Goal: Task Accomplishment & Management: Manage account settings

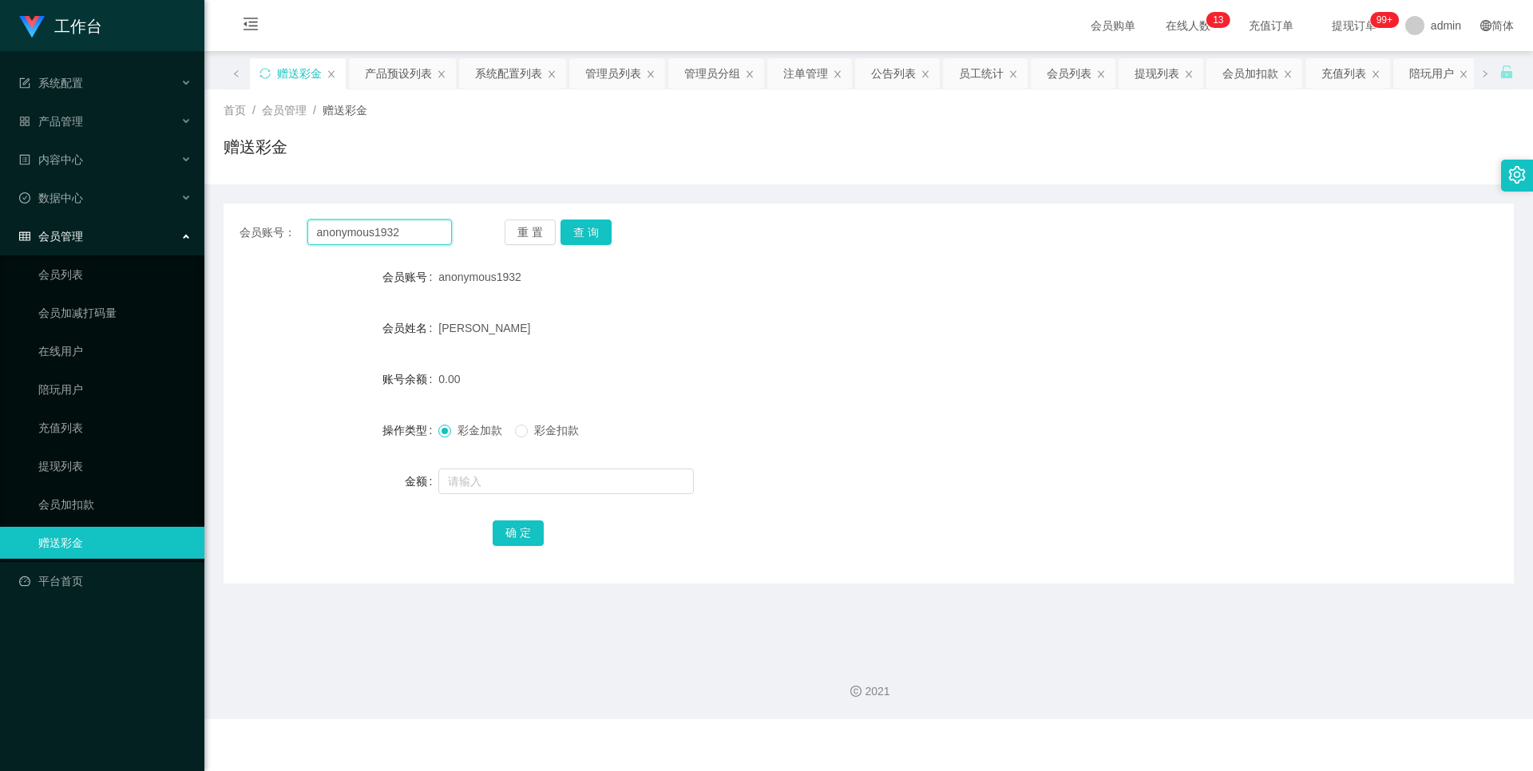
drag, startPoint x: 414, startPoint y: 236, endPoint x: 228, endPoint y: 226, distance: 185.5
click at [232, 226] on div "会员账号： anonymous1932 重 置 查 询" at bounding box center [869, 233] width 1290 height 26
paste input "89172171"
type input "89172171"
click at [594, 234] on button "查 询" at bounding box center [585, 233] width 51 height 26
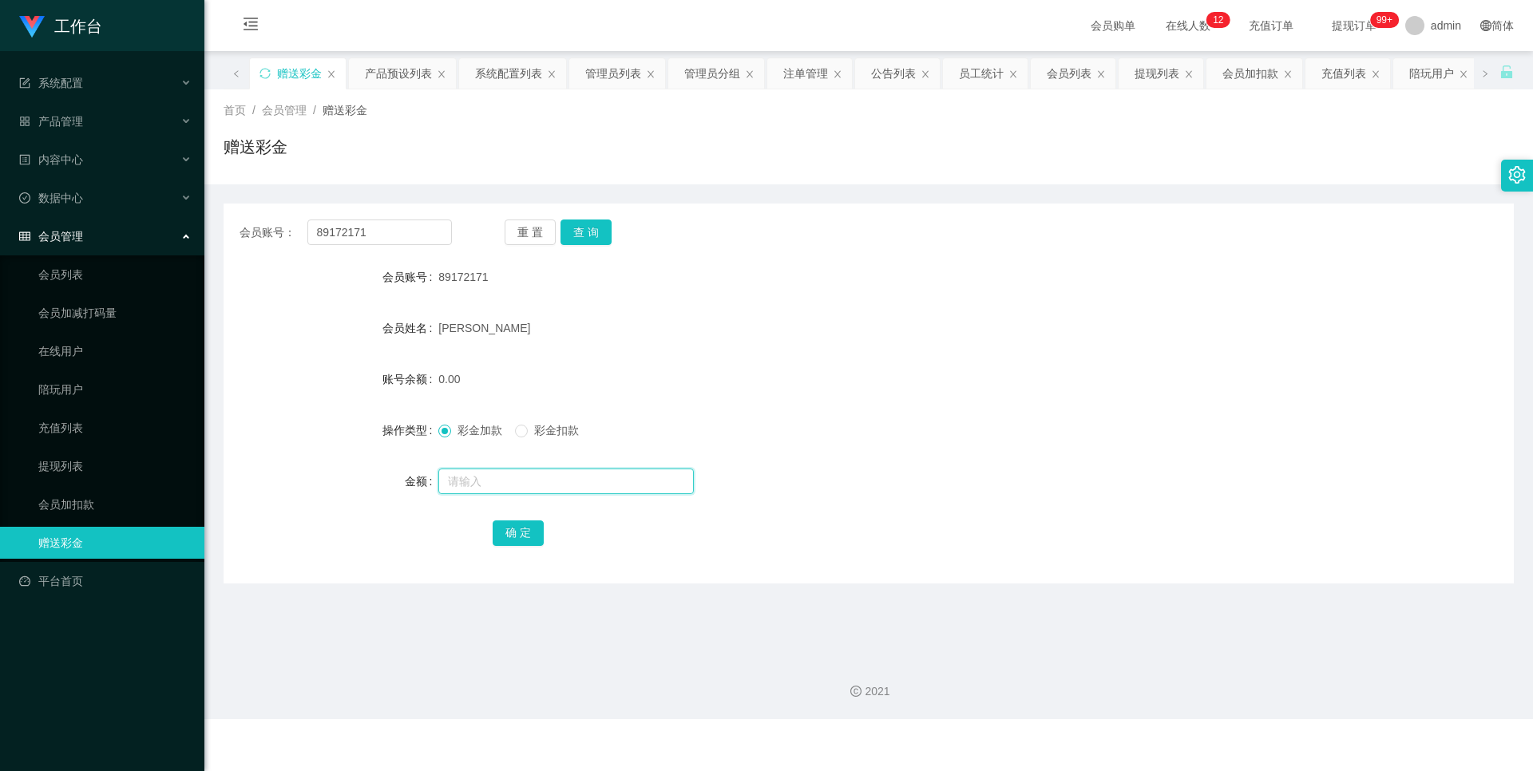
click at [487, 477] on input "text" at bounding box center [565, 482] width 255 height 26
type input "500"
click at [509, 538] on button "确 定" at bounding box center [518, 534] width 51 height 26
drag, startPoint x: 386, startPoint y: 227, endPoint x: 283, endPoint y: 230, distance: 103.0
click at [283, 230] on div "会员账号： 89172171" at bounding box center [345, 233] width 212 height 26
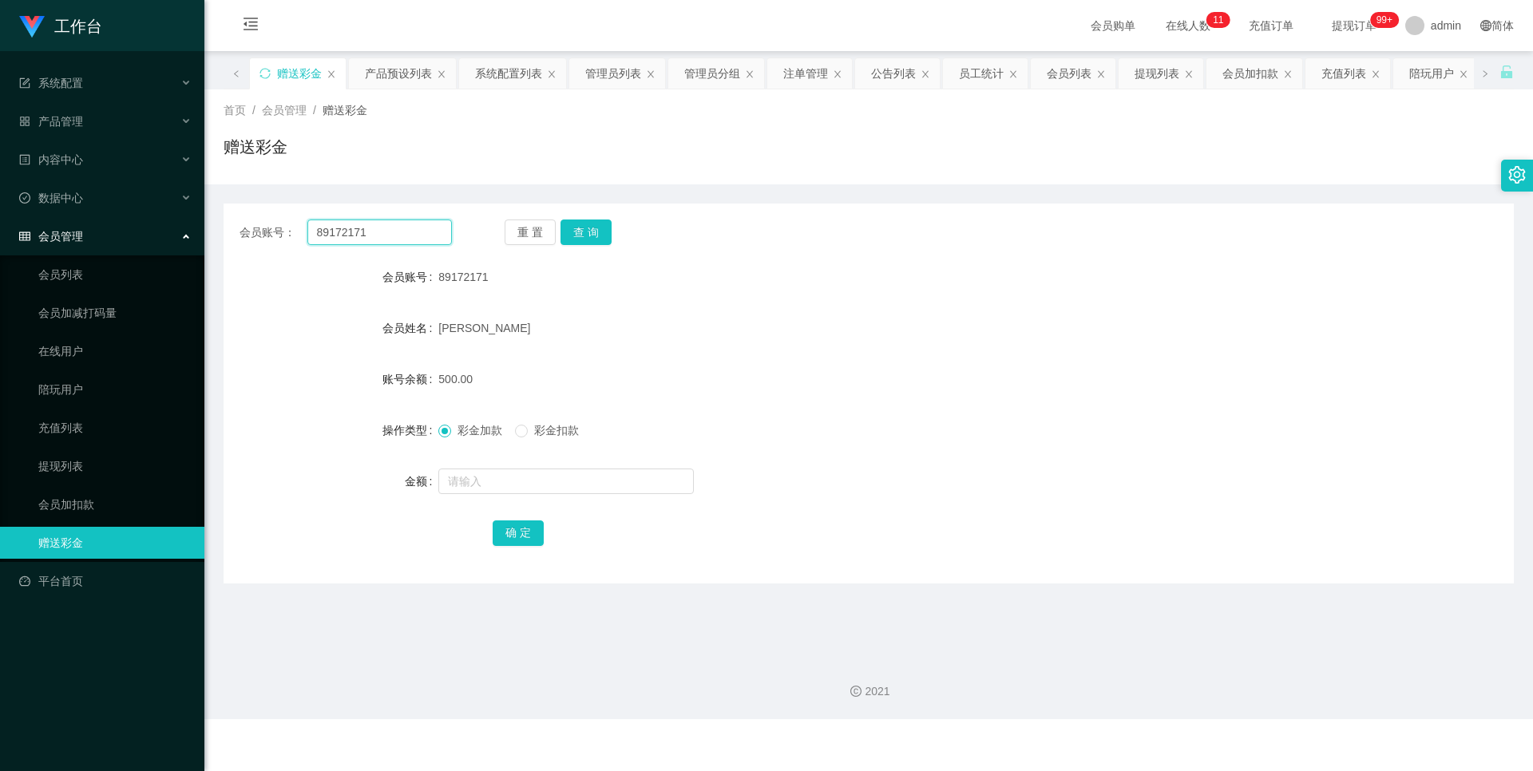
paste input "anonymous1932"
type input "anonymous1932"
click at [597, 226] on button "查 询" at bounding box center [585, 233] width 51 height 26
click at [582, 226] on button "查 询" at bounding box center [585, 233] width 51 height 26
click at [510, 488] on input "text" at bounding box center [565, 482] width 255 height 26
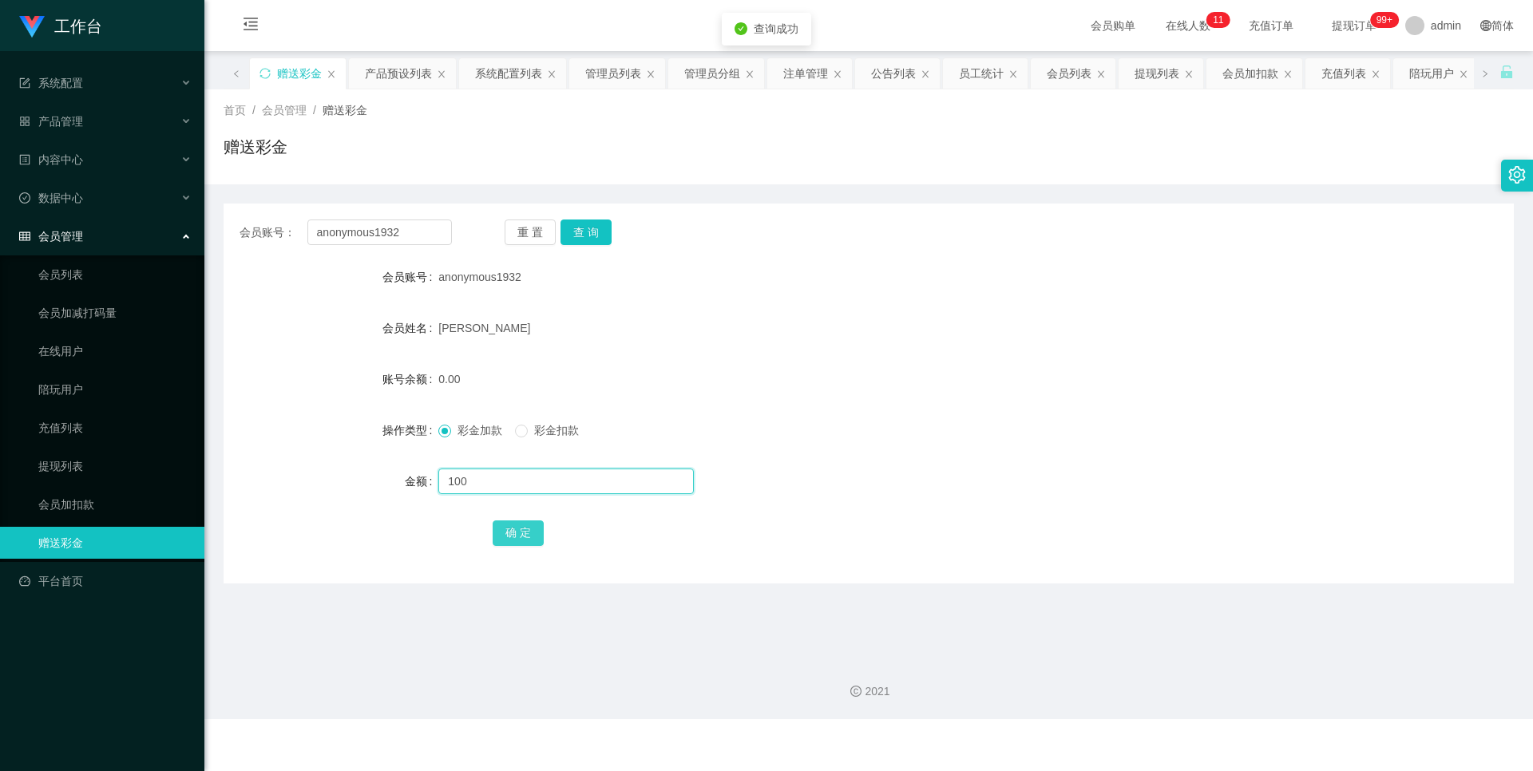
type input "100"
click at [515, 532] on button "确 定" at bounding box center [518, 534] width 51 height 26
drag, startPoint x: 421, startPoint y: 235, endPoint x: 243, endPoint y: 235, distance: 178.0
click at [243, 235] on div "会员账号： anonymous1932" at bounding box center [345, 233] width 212 height 26
drag, startPoint x: 788, startPoint y: 283, endPoint x: 624, endPoint y: 118, distance: 232.0
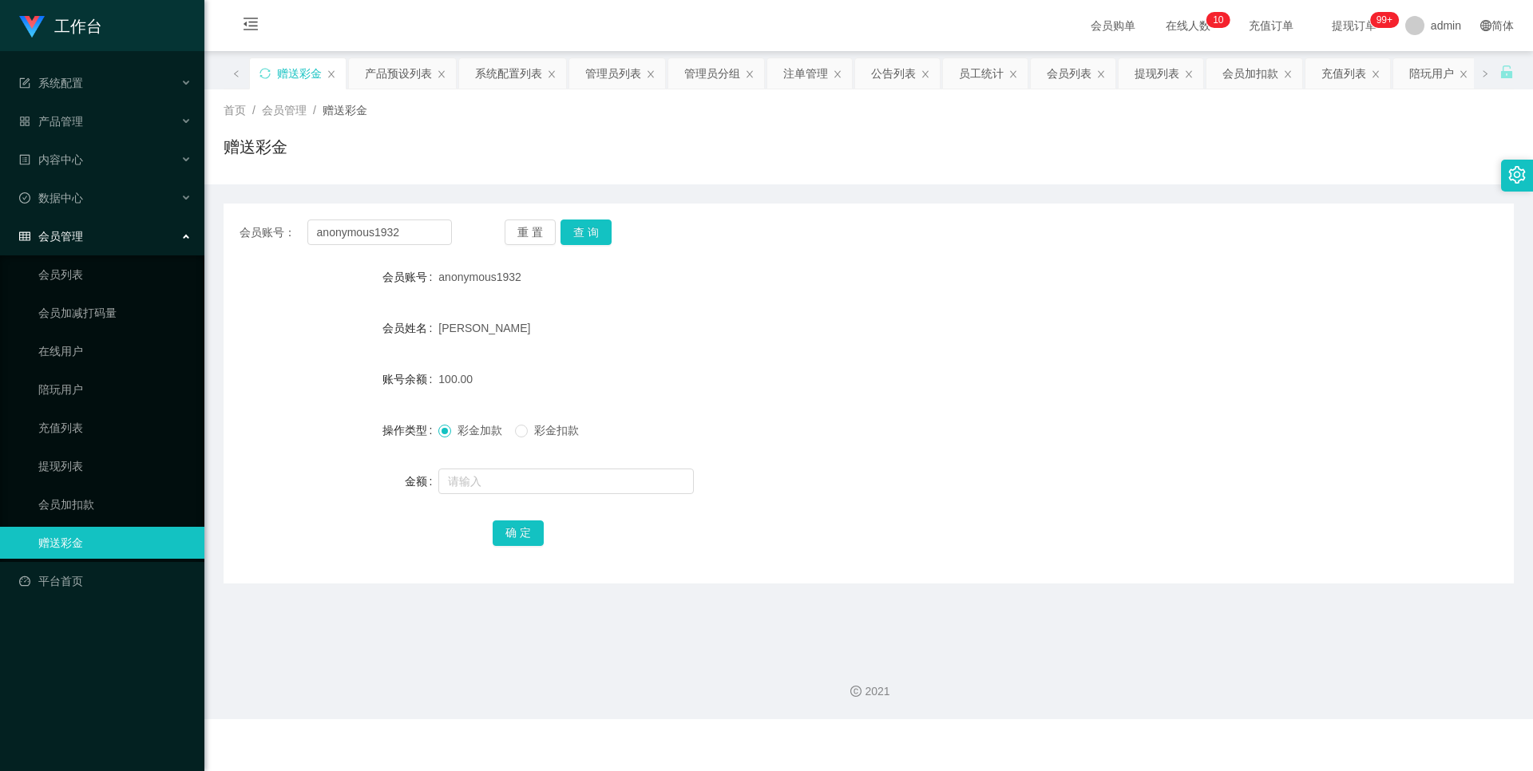
click at [787, 280] on div "anonymous1932" at bounding box center [814, 277] width 753 height 32
drag, startPoint x: 408, startPoint y: 232, endPoint x: 263, endPoint y: 236, distance: 145.4
click at [263, 236] on div "会员账号： anonymous1932" at bounding box center [345, 233] width 212 height 26
paste input "89172171"
type input "89172171"
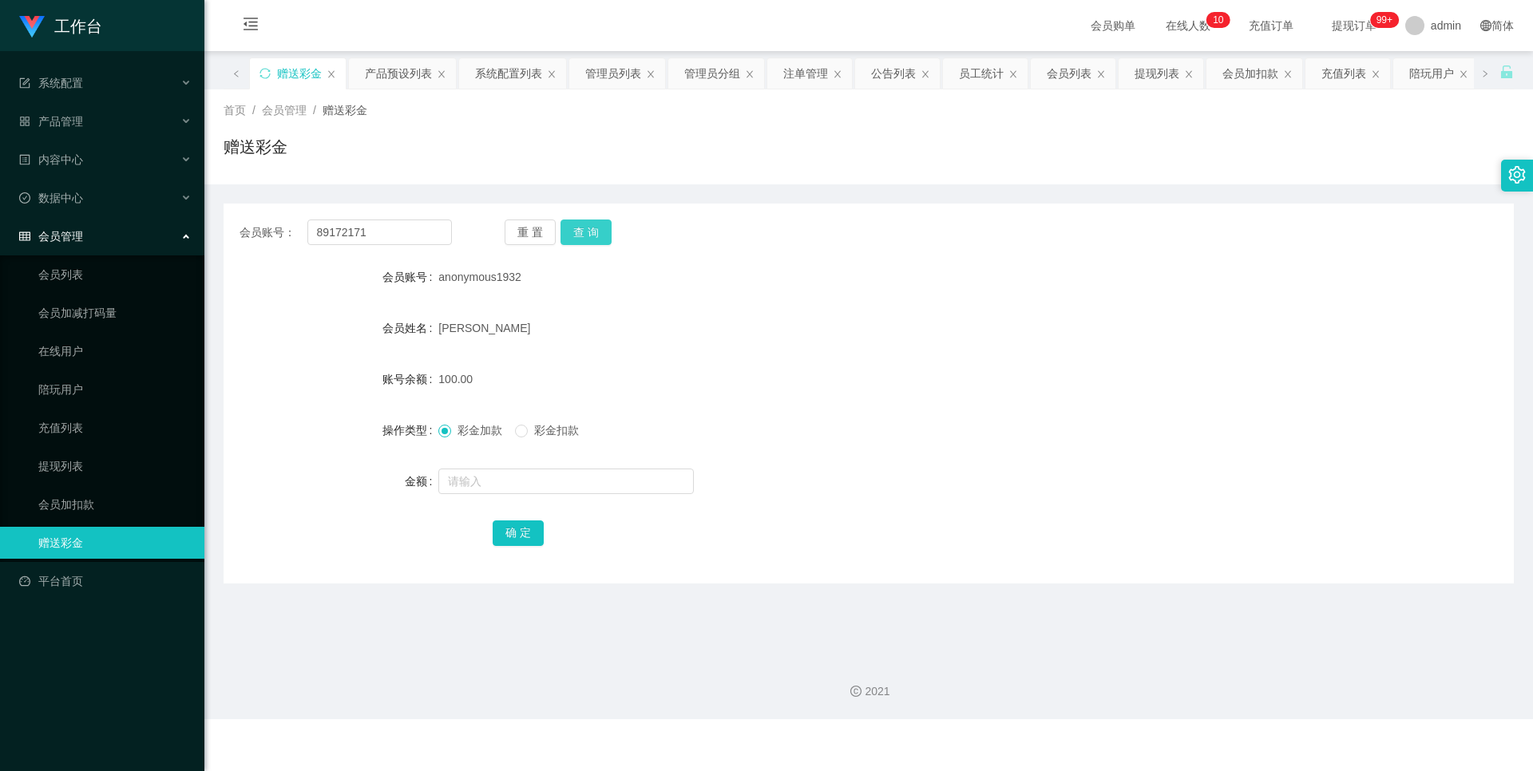
click at [558, 235] on div "重 置 查 询" at bounding box center [611, 233] width 212 height 26
click at [576, 231] on button "查 询" at bounding box center [585, 233] width 51 height 26
drag, startPoint x: 1233, startPoint y: 497, endPoint x: 1222, endPoint y: 494, distance: 10.7
click at [1233, 497] on div "金额" at bounding box center [869, 481] width 1290 height 32
click at [429, 217] on div "会员账号： 89172171 重 置 查 询 会员账号 89172171 会员姓名 [PERSON_NAME] LUN 账号余额 700.00 操作类型 彩金…" at bounding box center [869, 394] width 1290 height 380
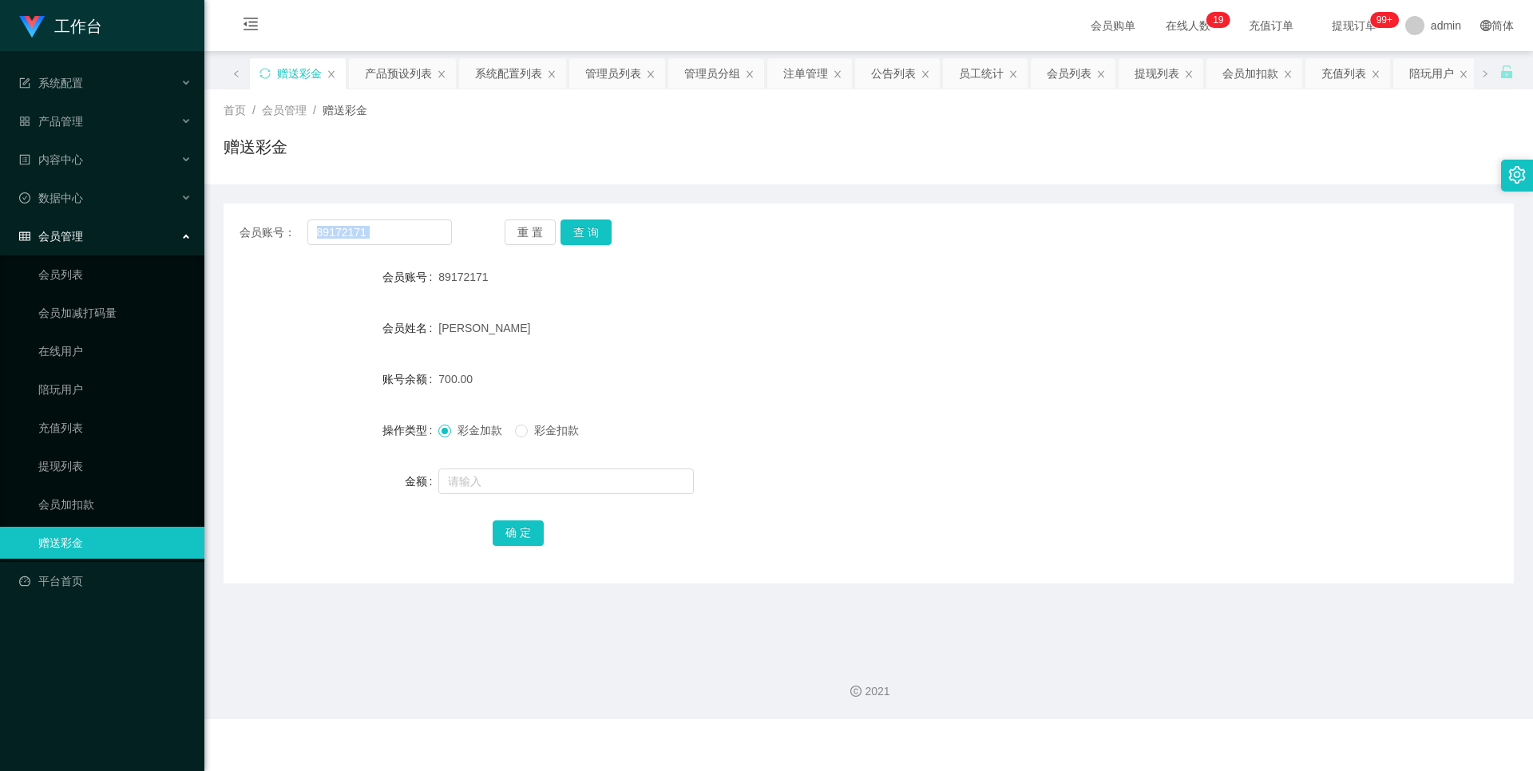
click at [429, 217] on div "会员账号： 89172171 重 置 查 询 会员账号 89172171 会员姓名 [PERSON_NAME] LUN 账号余额 700.00 操作类型 彩金…" at bounding box center [869, 394] width 1290 height 380
click at [421, 223] on input "89172171" at bounding box center [379, 233] width 144 height 26
paste input "89172171"
drag, startPoint x: 437, startPoint y: 224, endPoint x: 257, endPoint y: 234, distance: 180.7
click at [257, 234] on div "会员账号： 8917217189172171" at bounding box center [345, 233] width 212 height 26
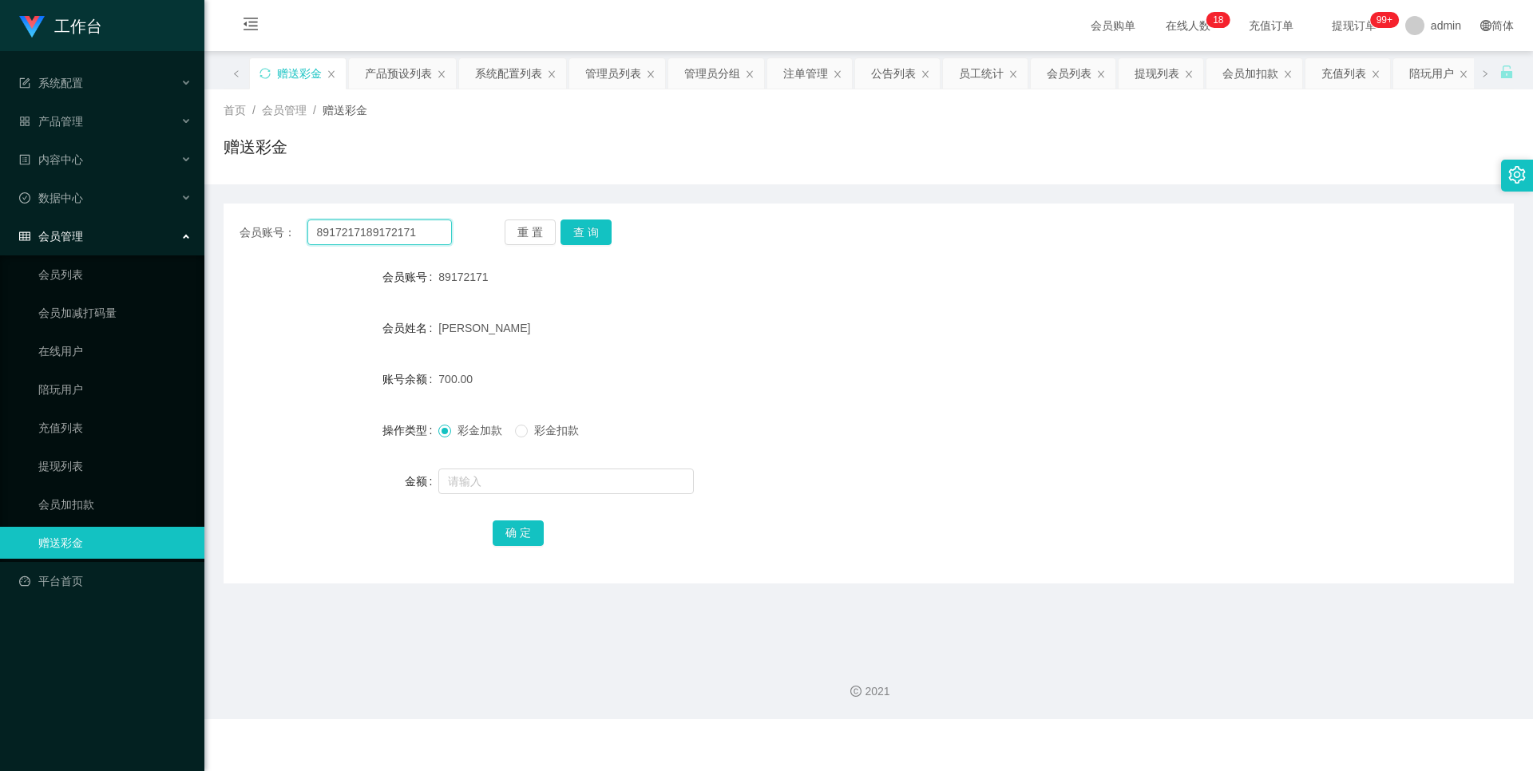
drag, startPoint x: 421, startPoint y: 242, endPoint x: 237, endPoint y: 234, distance: 183.8
click at [237, 234] on div "会员账号： 8917217189172171 重 置 查 询" at bounding box center [869, 233] width 1290 height 26
paste input "text"
type input "89172171"
click at [596, 230] on button "查 询" at bounding box center [585, 233] width 51 height 26
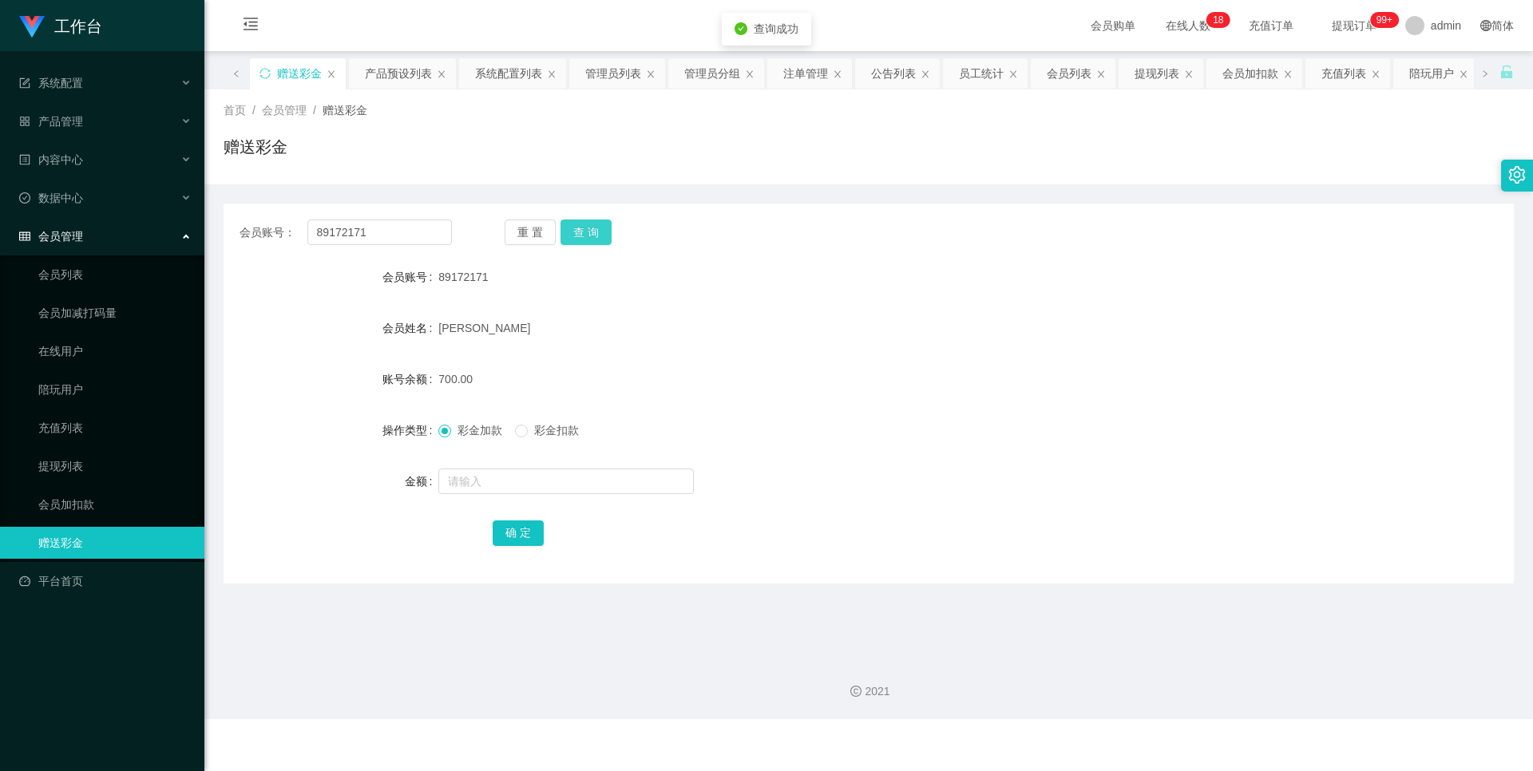
click at [596, 230] on button "查 询" at bounding box center [585, 233] width 51 height 26
click at [596, 229] on button "查 询" at bounding box center [585, 233] width 51 height 26
click at [596, 229] on div "重 置 查 询" at bounding box center [611, 233] width 212 height 26
click at [596, 229] on button "查 询" at bounding box center [594, 233] width 69 height 26
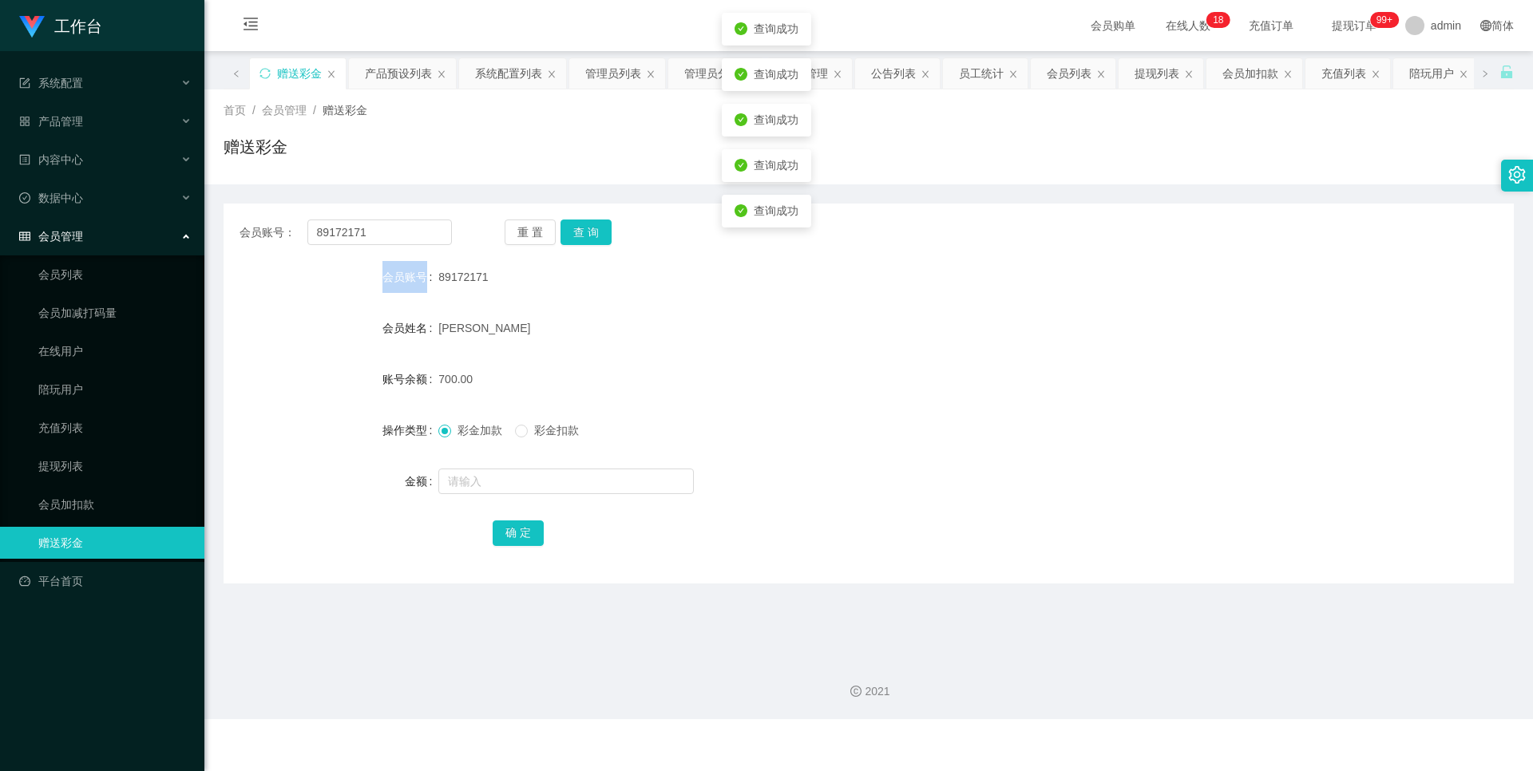
click at [596, 229] on div "重 置 查 询" at bounding box center [611, 233] width 212 height 26
click at [575, 246] on div "会员账号： 89172171 重 置 查 询 会员账号 89172171 会员姓名 [PERSON_NAME] LUN 账号余额 700.00 操作类型 彩金…" at bounding box center [869, 394] width 1290 height 380
click at [583, 235] on button "查 询" at bounding box center [585, 233] width 51 height 26
click at [78, 394] on link "陪玩用户" at bounding box center [114, 390] width 153 height 32
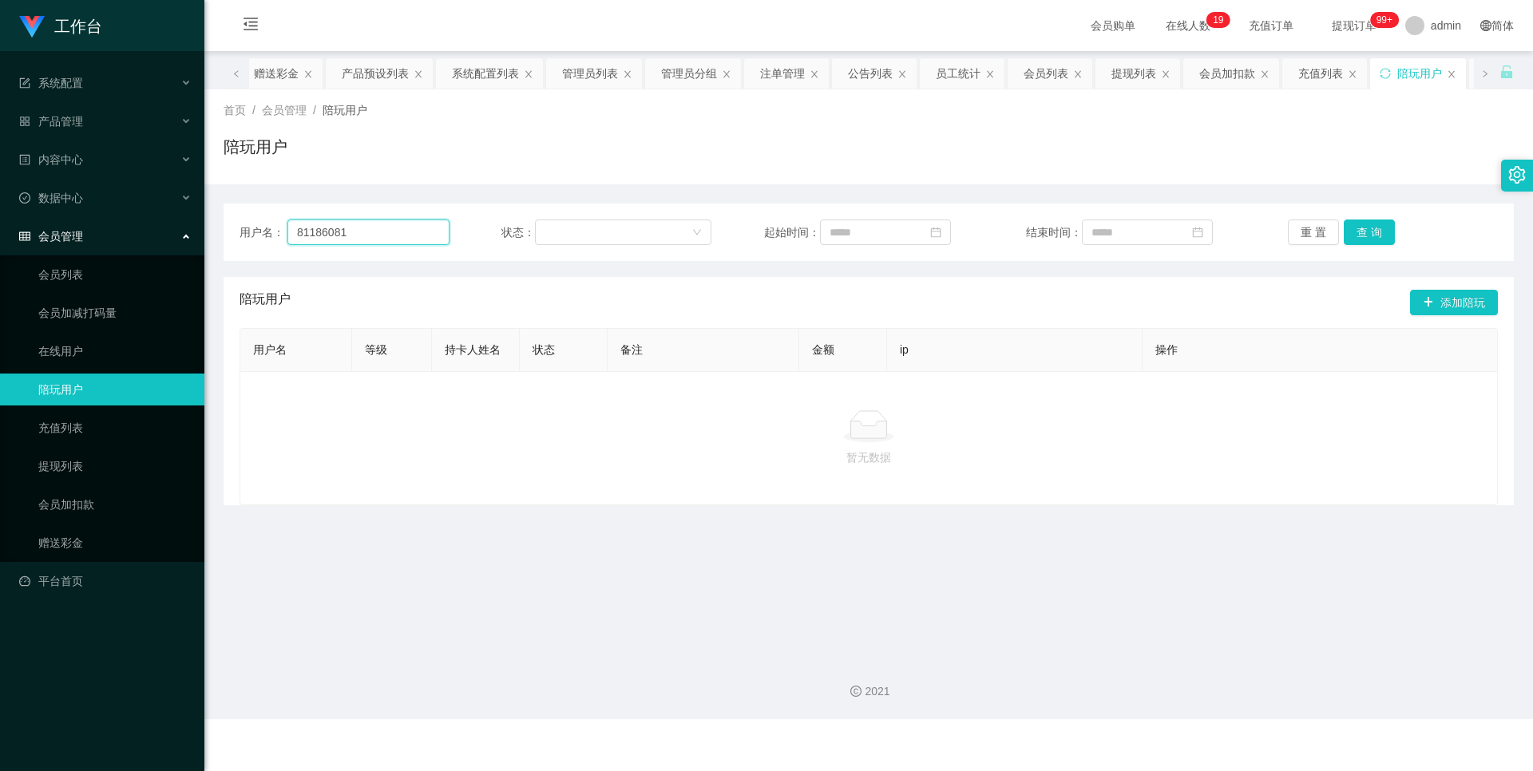
drag, startPoint x: 418, startPoint y: 237, endPoint x: 163, endPoint y: 241, distance: 254.7
click at [163, 241] on section "工作台 系统配置 产品管理 产品列表 产品预设列表 开奖记录 注单管理 即时注单 内容中心 站内信 公告列表 活动列表 数据中心 员工统计 团队统计 会员管理…" at bounding box center [766, 359] width 1533 height 719
paste input "您的新人体验期已结束，关注任务奖励已调整为最低标准并寄存。建议尽快升级为正式学员，可享每单S$8奖励及专属任务福利，收益更高、机会更多❤️"
type input "您的新人体验期已结束，关注任务奖励已调整为最低标准并寄存。建议尽快升级为正式学员，可享每单S$8奖励及专属任务福利，收益更高、机会更多❤️"
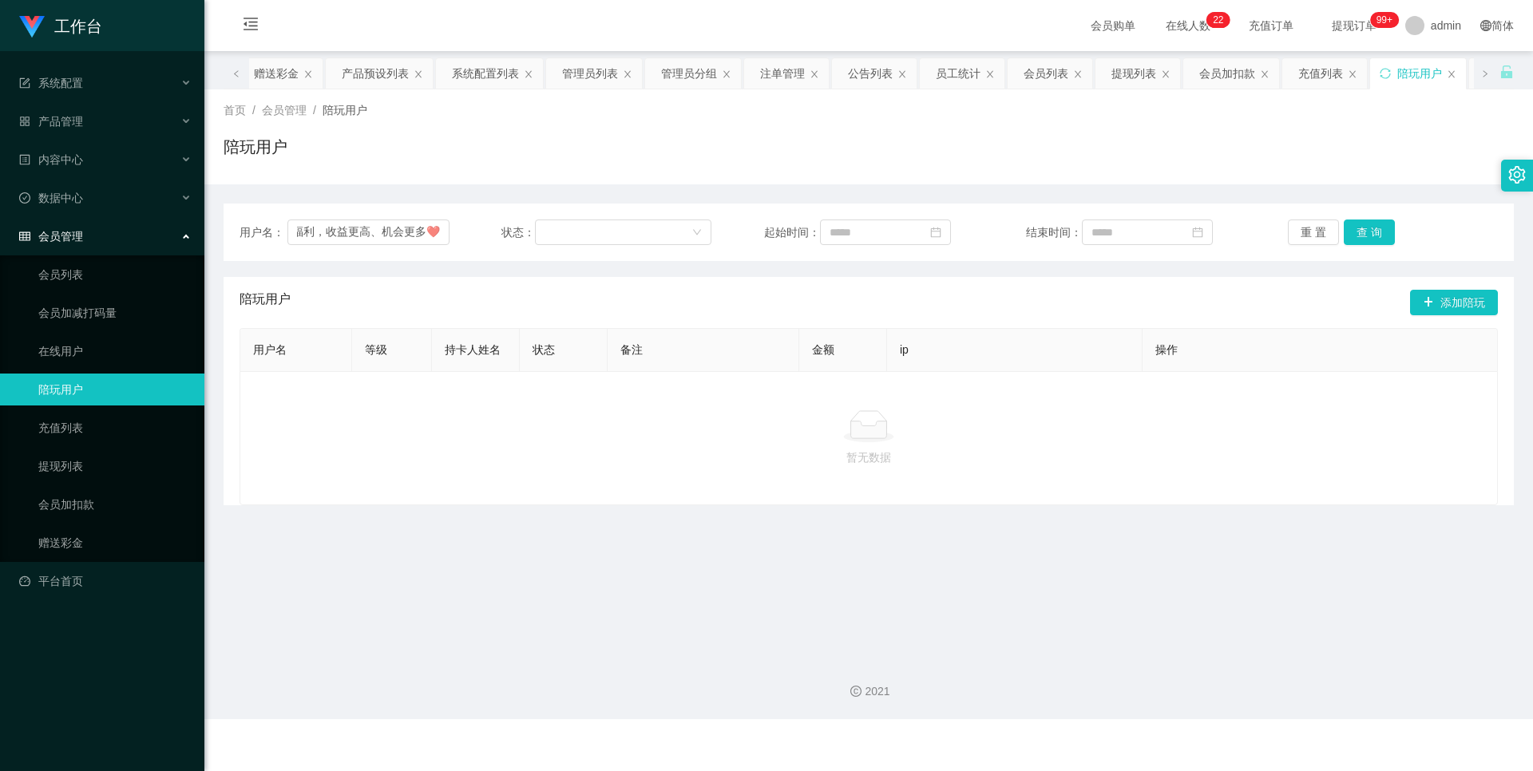
click at [423, 206] on div "用户名： 您的新人体验期已结束，关注任务奖励已调整为最低标准并寄存。建议尽快升级为正式学员，可享每单S$8奖励及专属任务福利，收益更高、机会更多❤️ 状态： …" at bounding box center [869, 232] width 1290 height 57
click at [423, 224] on input "您的新人体验期已结束，关注任务奖励已调整为最低标准并寄存。建议尽快升级为正式学员，可享每单S$8奖励及专属任务福利，收益更高、机会更多❤️" at bounding box center [368, 233] width 162 height 26
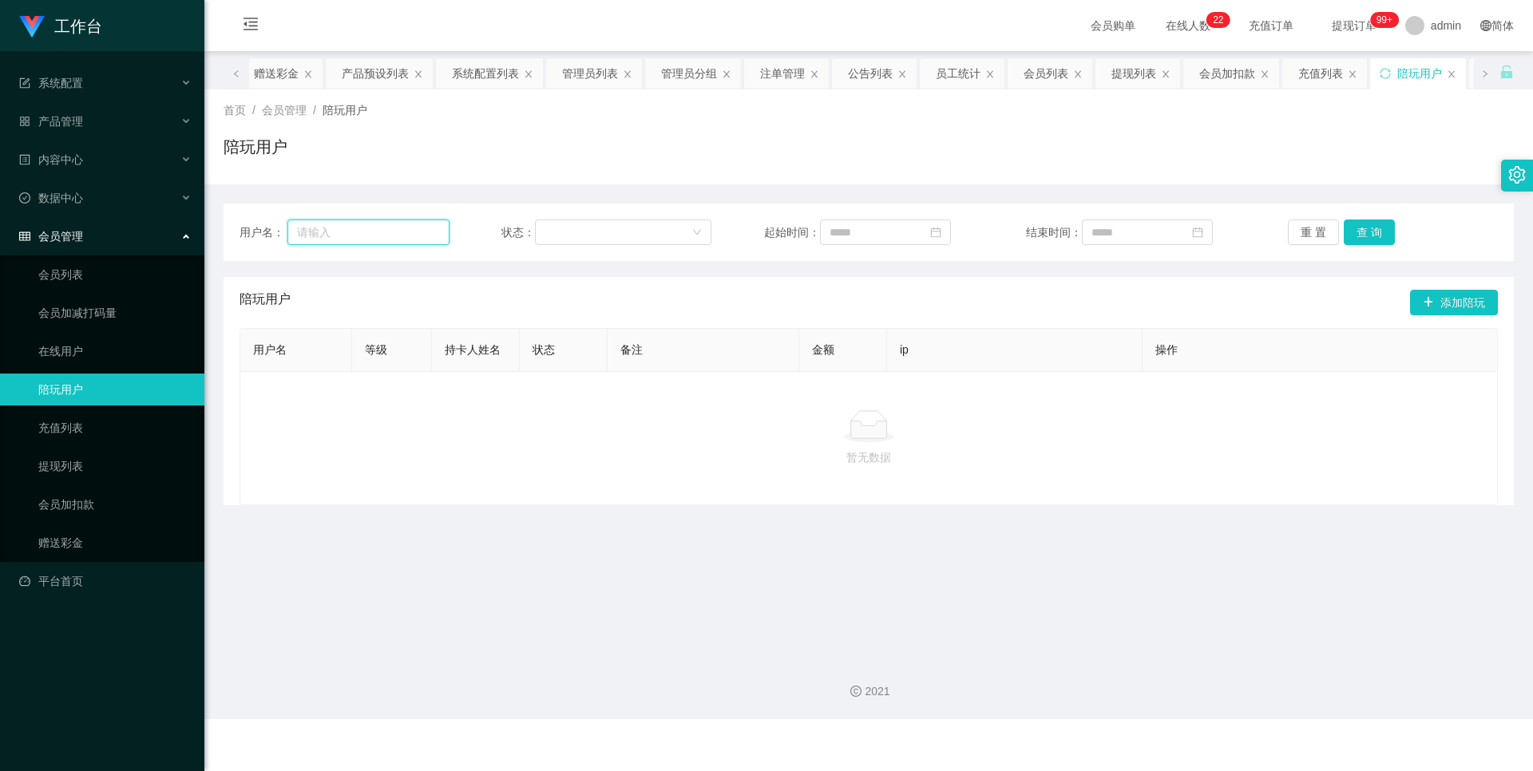
paste input "89172171"
type input "89172171"
click at [1386, 239] on button "查 询" at bounding box center [1369, 233] width 51 height 26
click at [91, 436] on link "充值列表" at bounding box center [114, 428] width 153 height 32
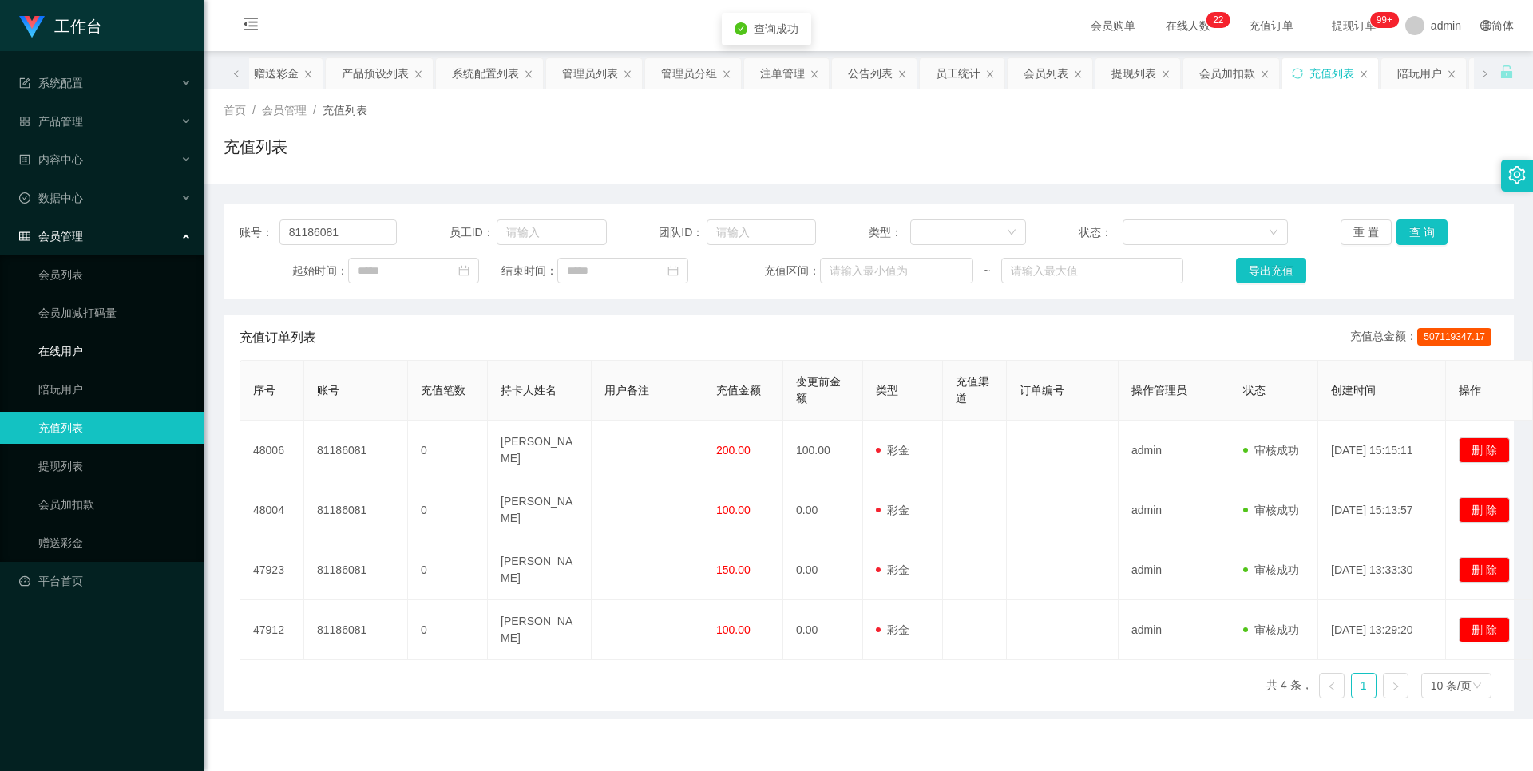
click at [63, 355] on link "在线用户" at bounding box center [114, 351] width 153 height 32
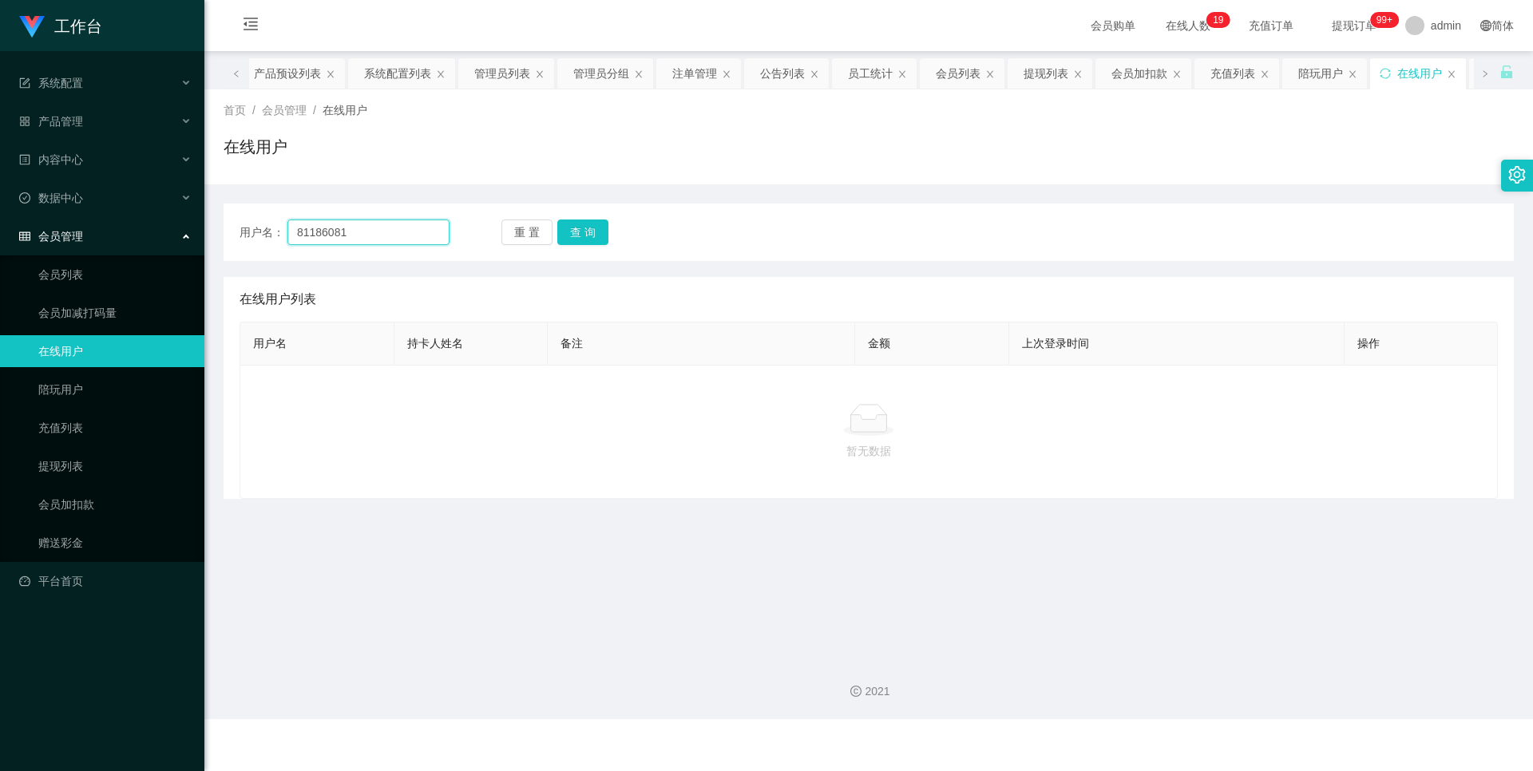
drag, startPoint x: 404, startPoint y: 234, endPoint x: 208, endPoint y: 234, distance: 195.6
click at [208, 234] on main "关闭左侧 关闭右侧 关闭其它 刷新页面 平台首页 赠送彩金 产品预设列表 系统配置列表 管理员列表 管理员分组 注单管理 公告列表 员工统计 会员列表 提现列…" at bounding box center [868, 348] width 1328 height 594
paste input "917217"
type input "89172171"
click at [588, 236] on button "查 询" at bounding box center [582, 233] width 51 height 26
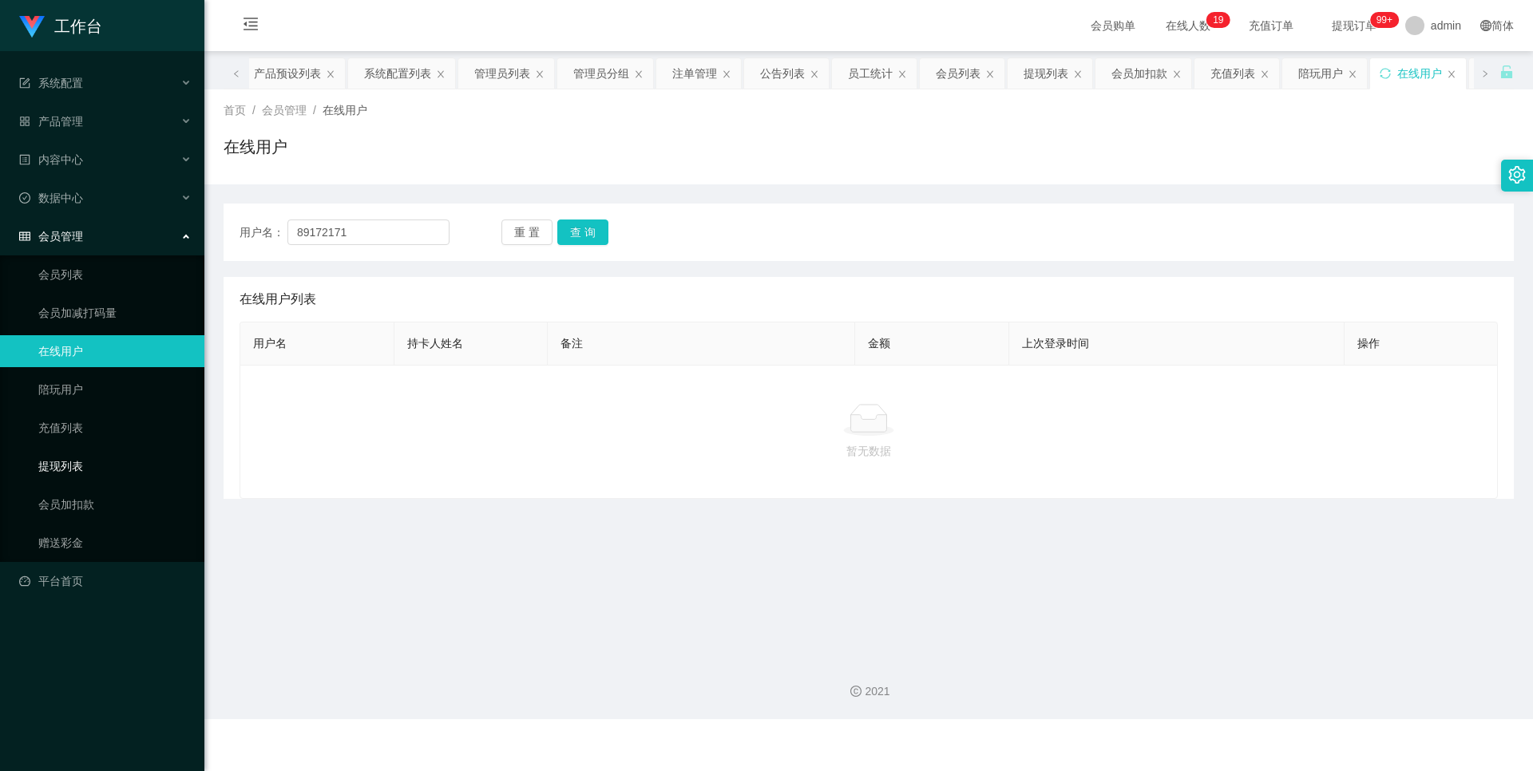
click at [97, 468] on link "提现列表" at bounding box center [114, 466] width 153 height 32
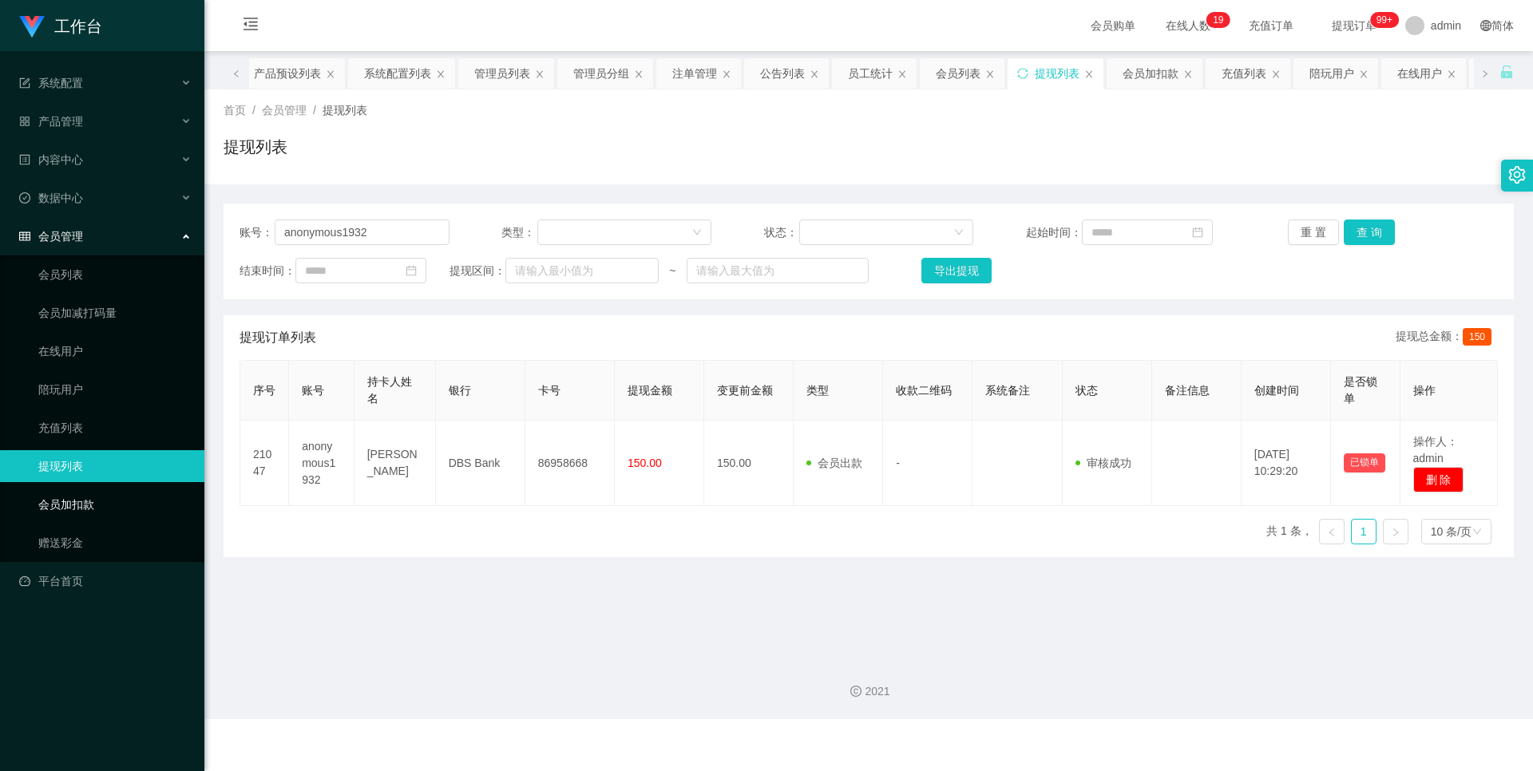
drag, startPoint x: 93, startPoint y: 501, endPoint x: 93, endPoint y: 487, distance: 14.4
click at [92, 502] on link "会员加扣款" at bounding box center [114, 505] width 153 height 32
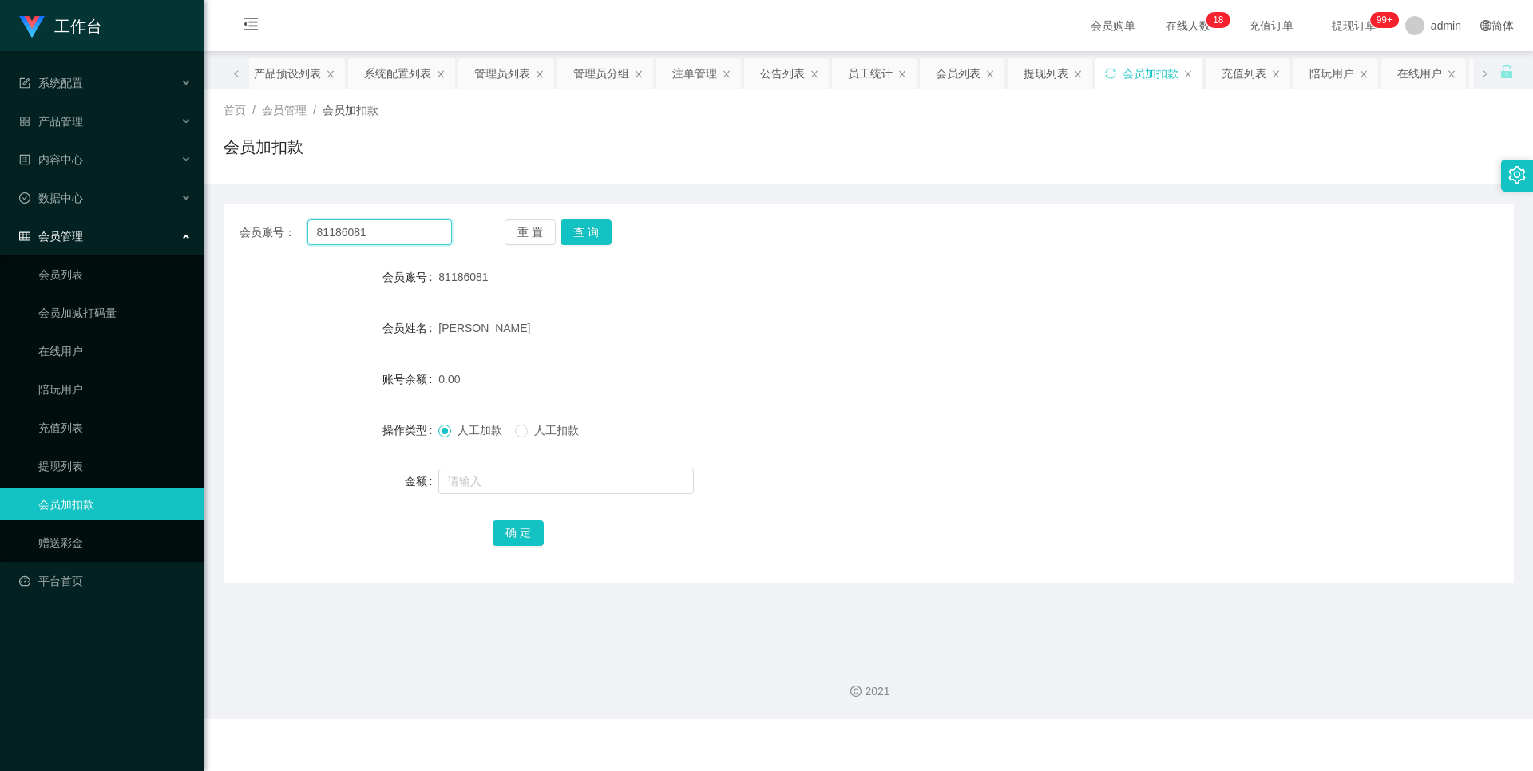
drag, startPoint x: 426, startPoint y: 235, endPoint x: 164, endPoint y: 235, distance: 261.8
click at [164, 235] on section "工作台 系统配置 产品管理 产品列表 产品预设列表 开奖记录 注单管理 即时注单 内容中心 站内信 公告列表 活动列表 数据中心 员工统计 团队统计 会员管理…" at bounding box center [766, 359] width 1533 height 719
paste input "917217"
type input "89172171"
click at [600, 228] on button "查 询" at bounding box center [585, 233] width 51 height 26
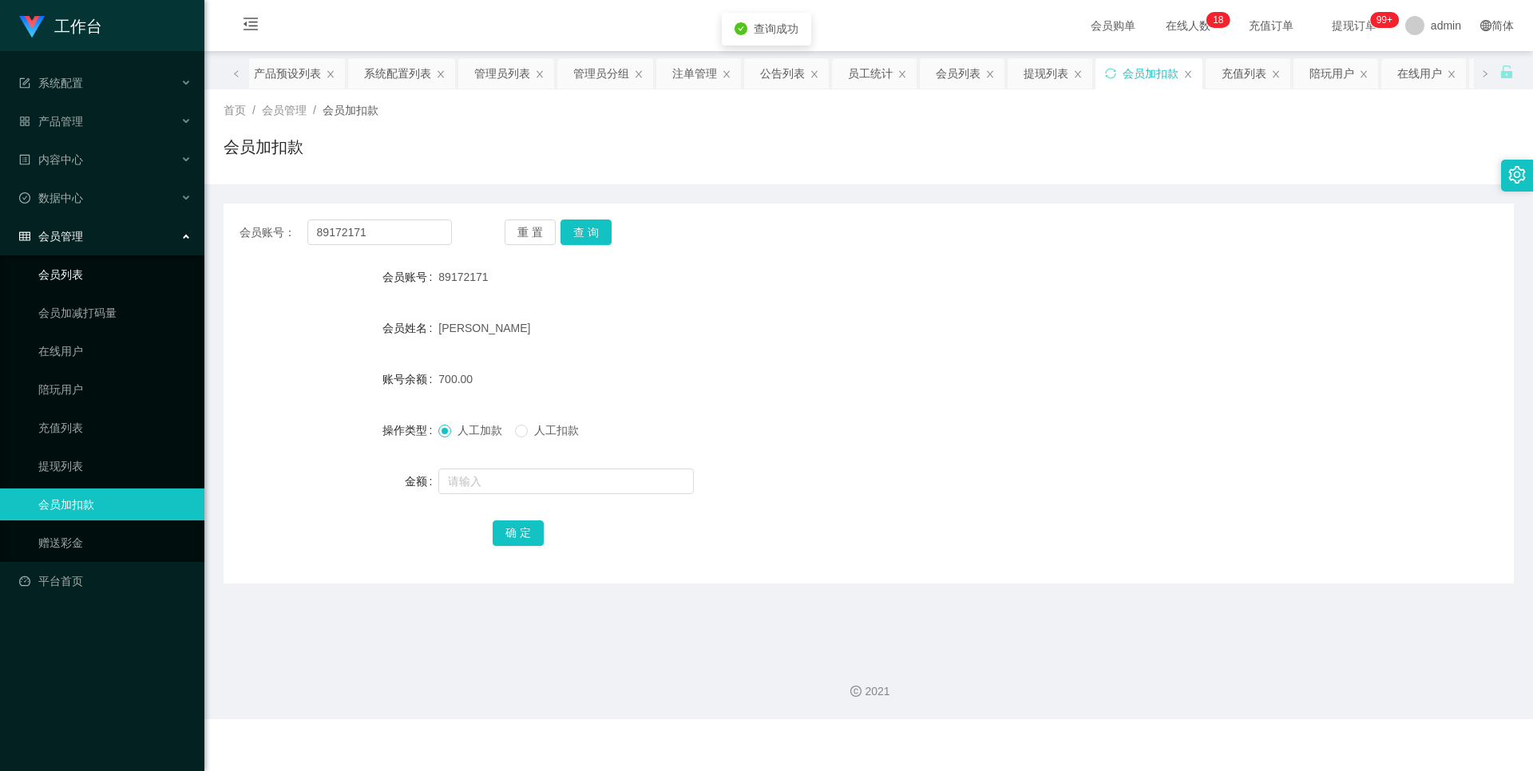
click at [85, 288] on link "会员列表" at bounding box center [114, 275] width 153 height 32
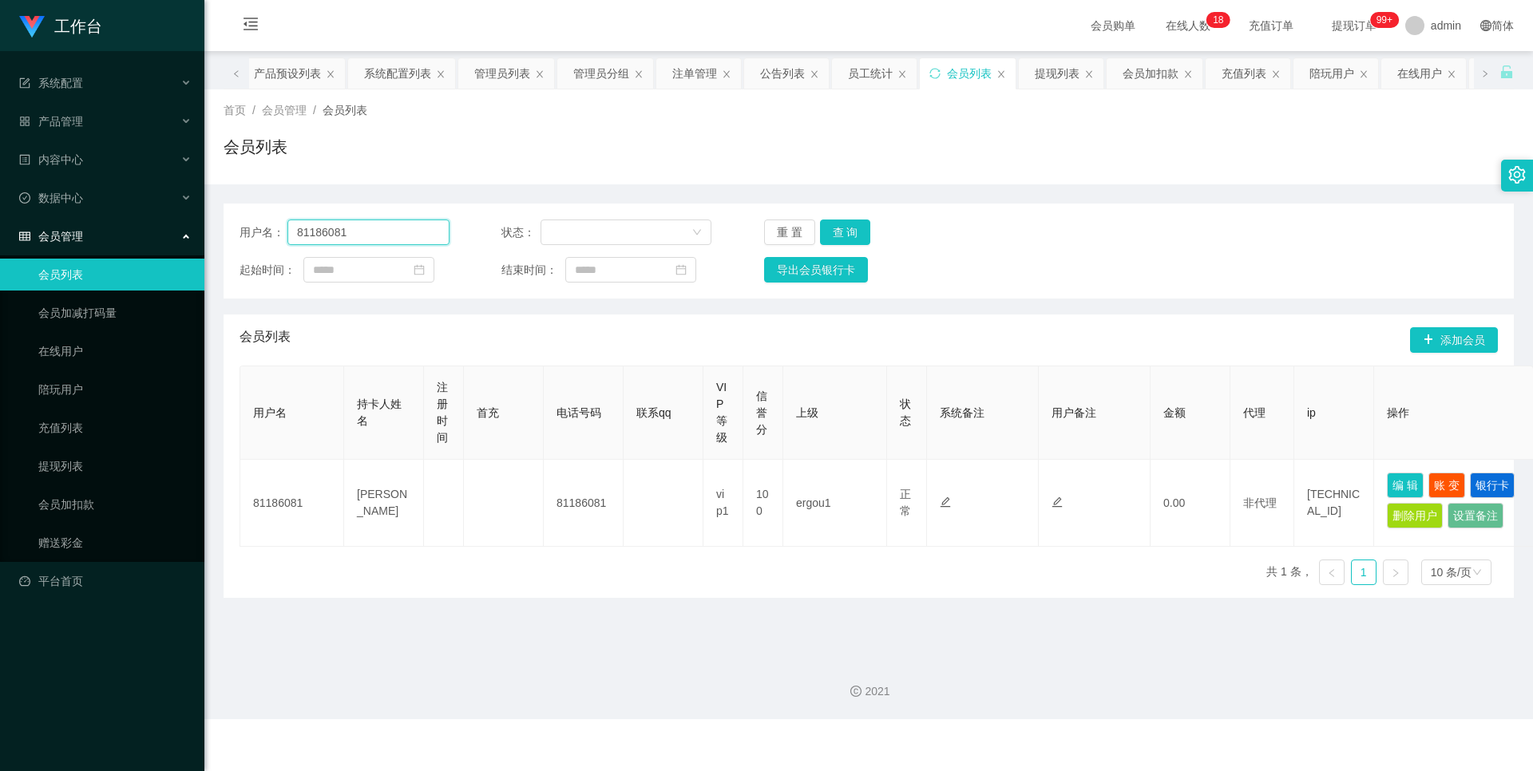
drag, startPoint x: 386, startPoint y: 220, endPoint x: 247, endPoint y: 232, distance: 140.2
click at [247, 232] on div "用户名： 81186081" at bounding box center [344, 233] width 210 height 26
paste input "917217"
type input "89172171"
click at [851, 236] on button "查 询" at bounding box center [845, 233] width 51 height 26
